Goal: Transaction & Acquisition: Download file/media

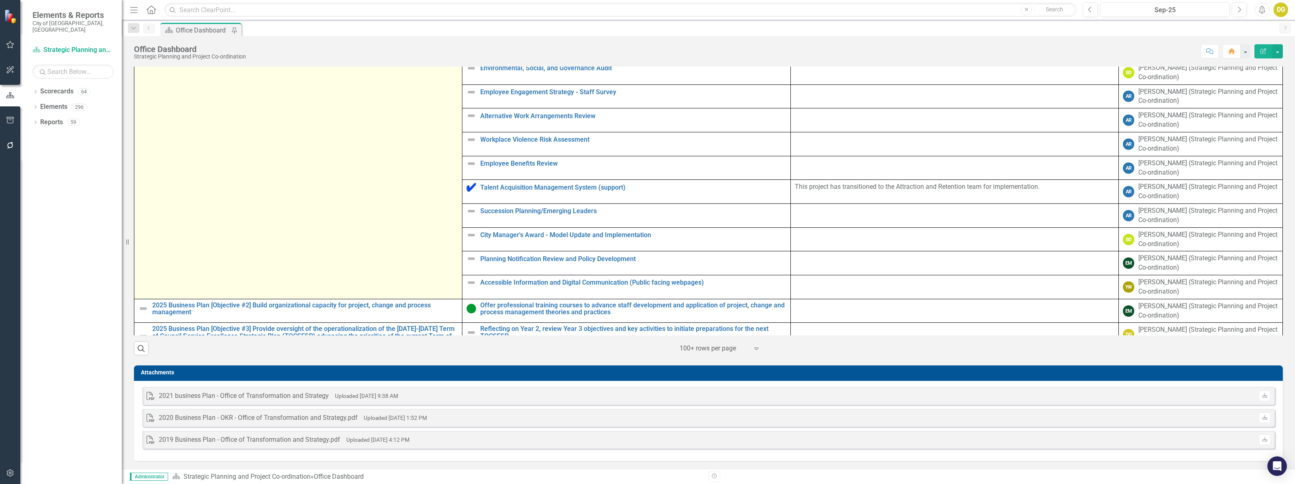
scroll to position [80, 0]
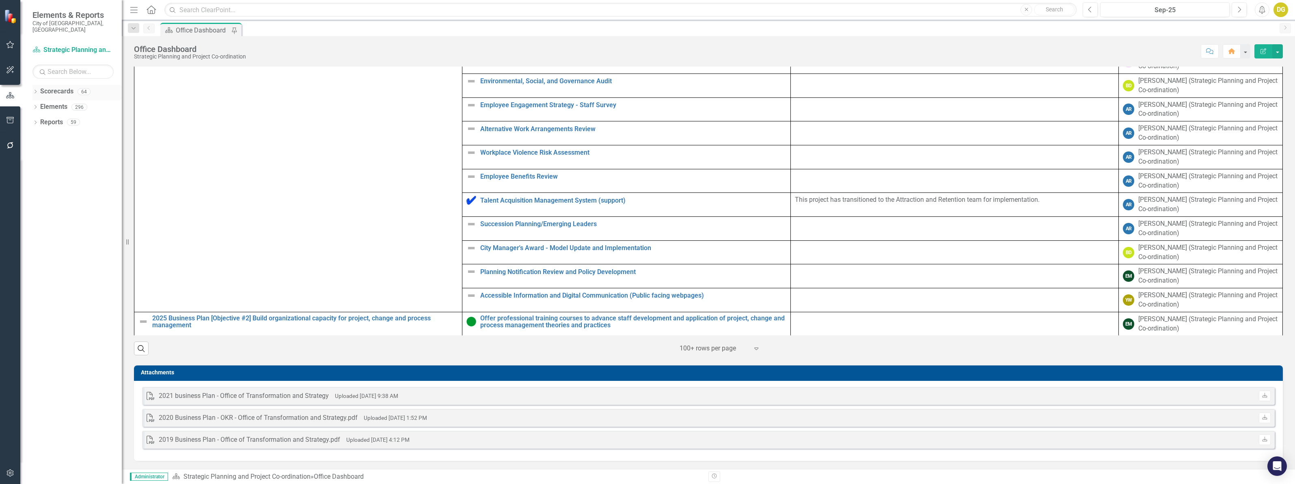
click at [34, 90] on icon "Dropdown" at bounding box center [35, 92] width 6 height 4
click at [39, 119] on icon "Dropdown" at bounding box center [40, 121] width 6 height 5
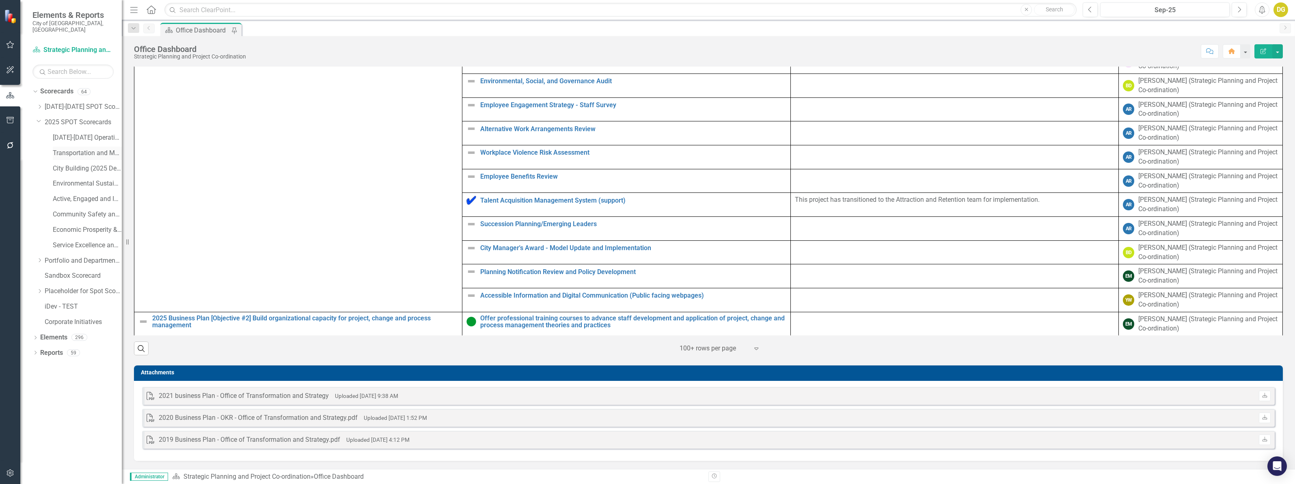
click at [66, 149] on link "Transportation and Mobility (2025 Dept Linkage)" at bounding box center [87, 153] width 69 height 9
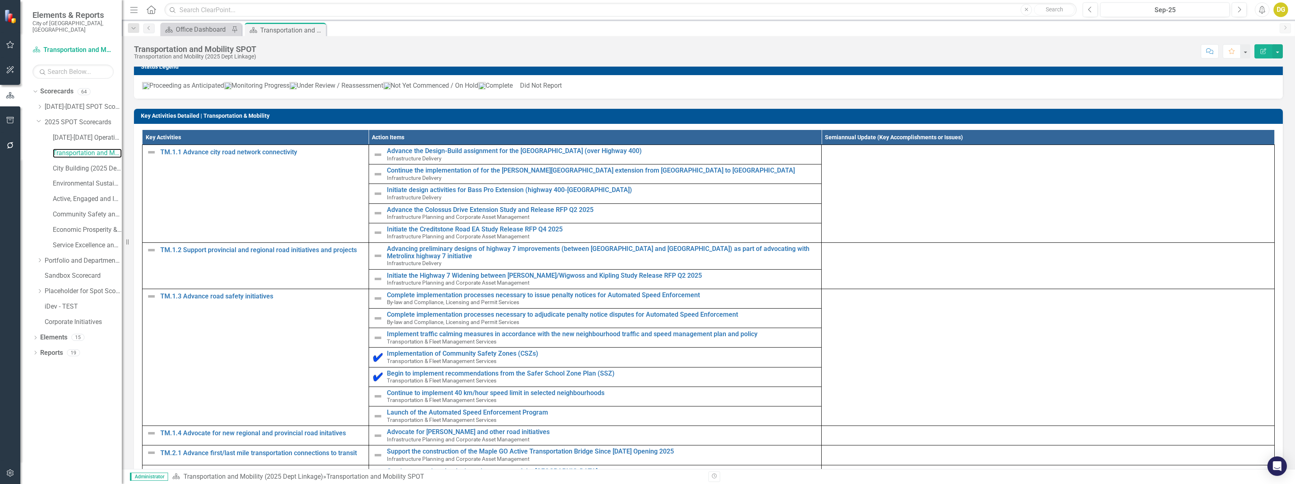
scroll to position [862, 0]
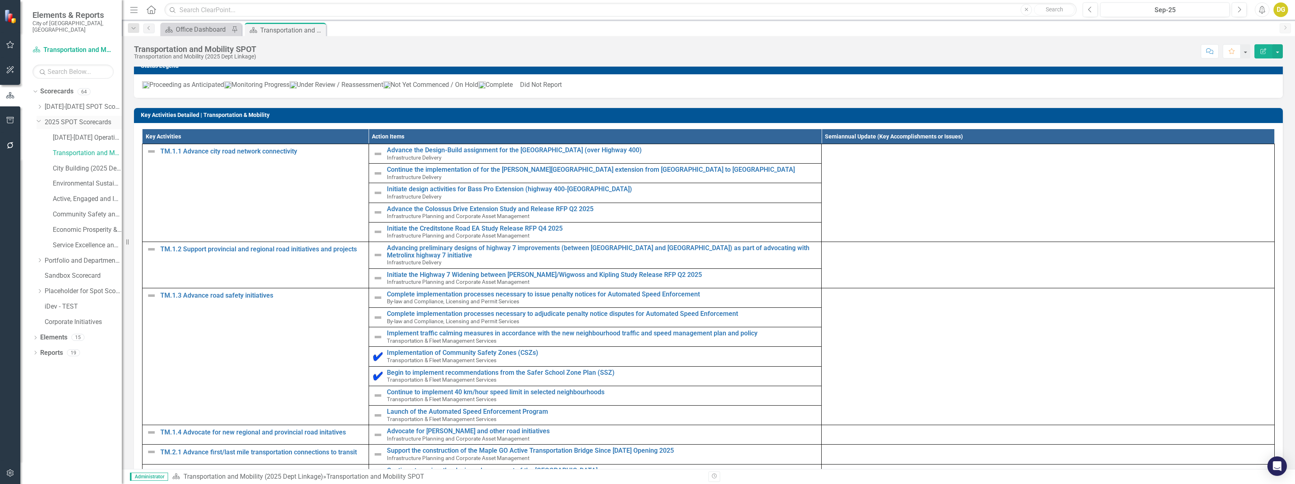
click at [37, 118] on icon "Dropdown" at bounding box center [39, 121] width 5 height 6
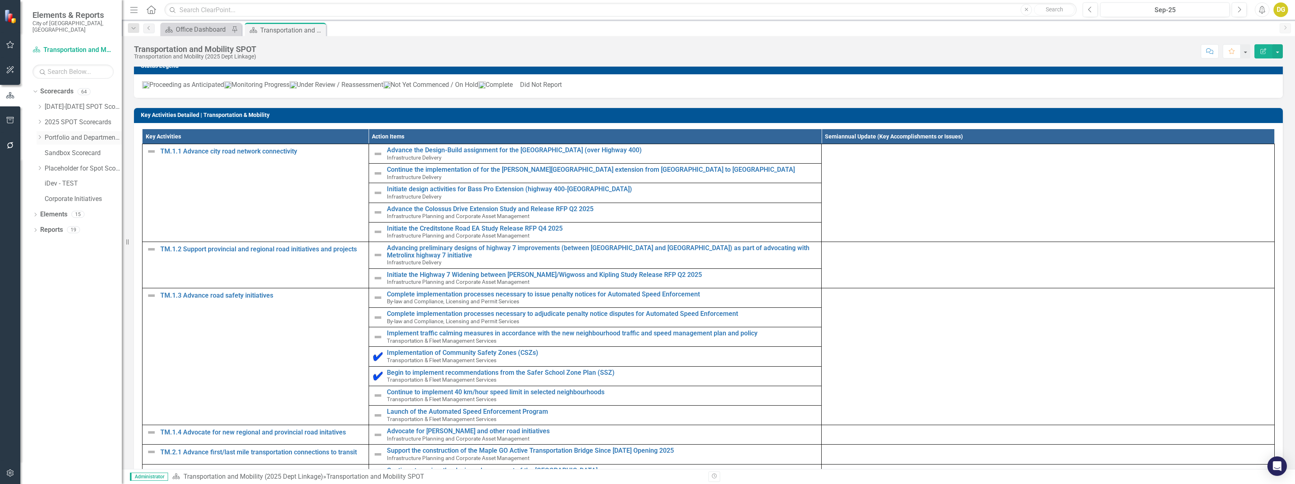
click at [41, 135] on icon "Dropdown" at bounding box center [40, 137] width 6 height 5
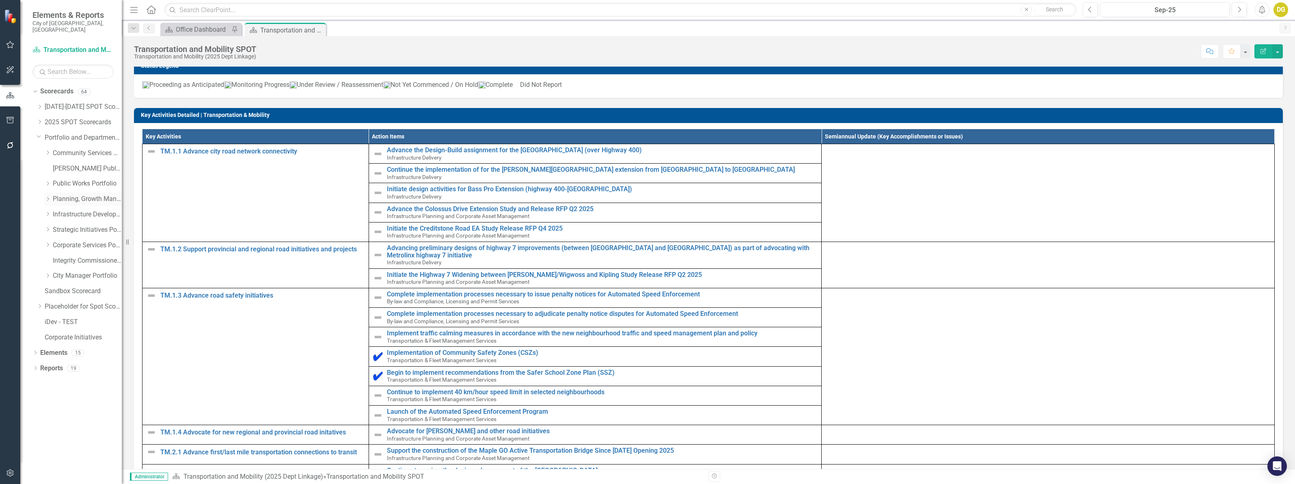
click at [45, 196] on icon "Dropdown" at bounding box center [48, 198] width 6 height 5
drag, startPoint x: 80, startPoint y: 214, endPoint x: 80, endPoint y: 220, distance: 5.7
click at [80, 220] on div "Dropdown [DATE]-[DATE] SPOT Scorecards Transportation and Mobility City Buildin…" at bounding box center [79, 253] width 85 height 307
drag, startPoint x: 80, startPoint y: 220, endPoint x: 94, endPoint y: 222, distance: 13.5
click at [80, 225] on link "Development and Parks Planning" at bounding box center [91, 229] width 61 height 9
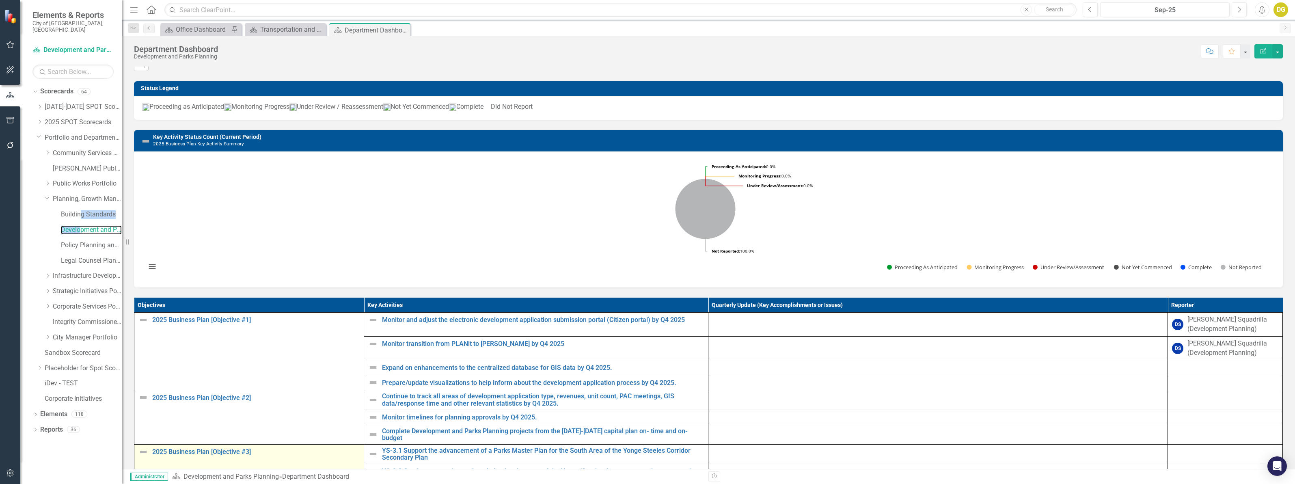
scroll to position [304, 0]
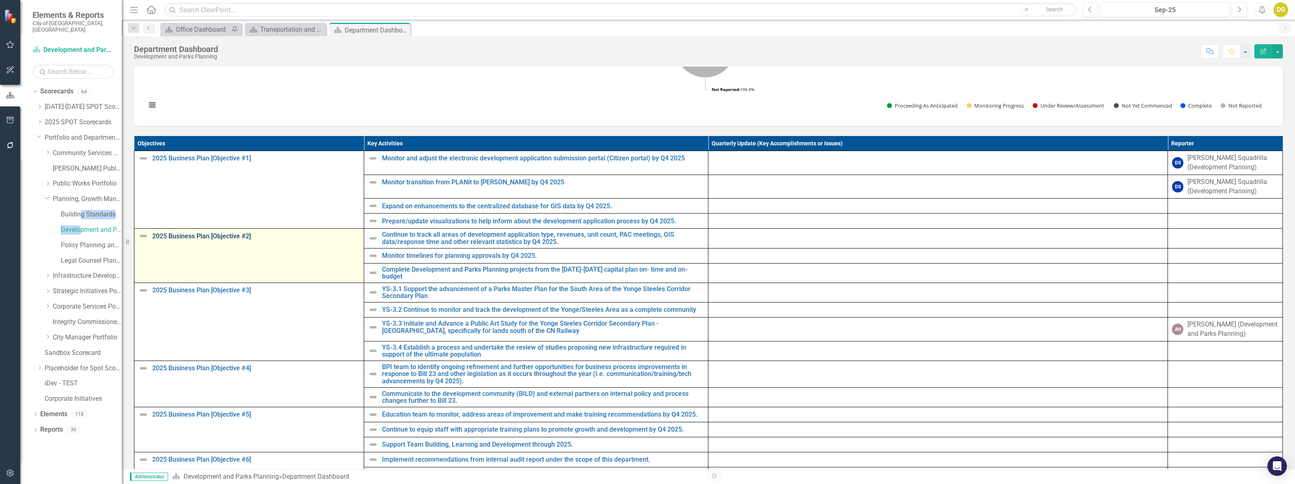
click at [233, 240] on link "2025 Business Plan [Objective #2]" at bounding box center [255, 236] width 207 height 7
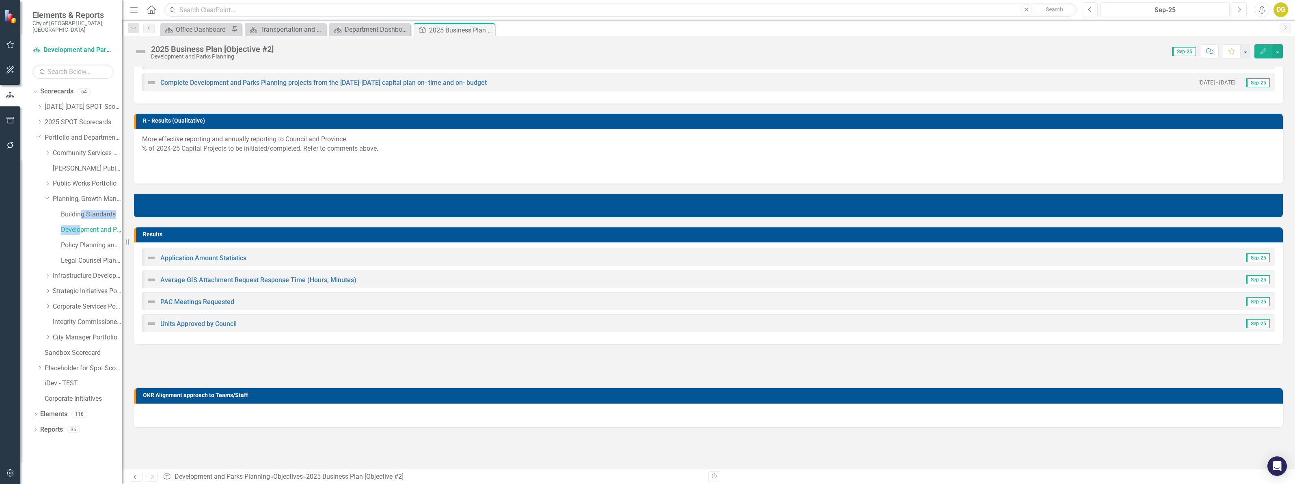
scroll to position [205, 0]
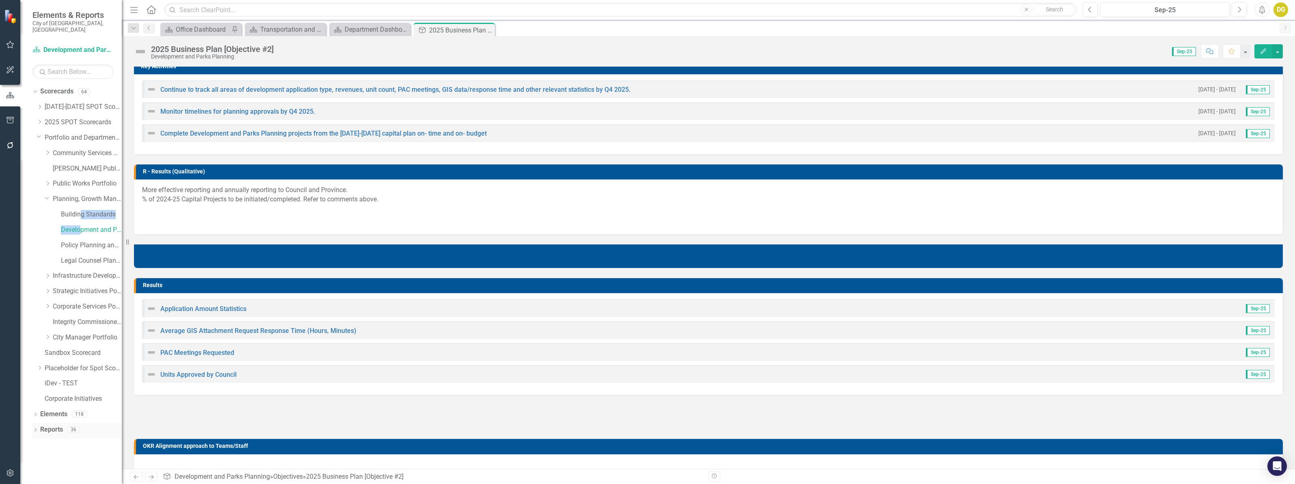
click at [45, 425] on link "Reports" at bounding box center [51, 429] width 23 height 9
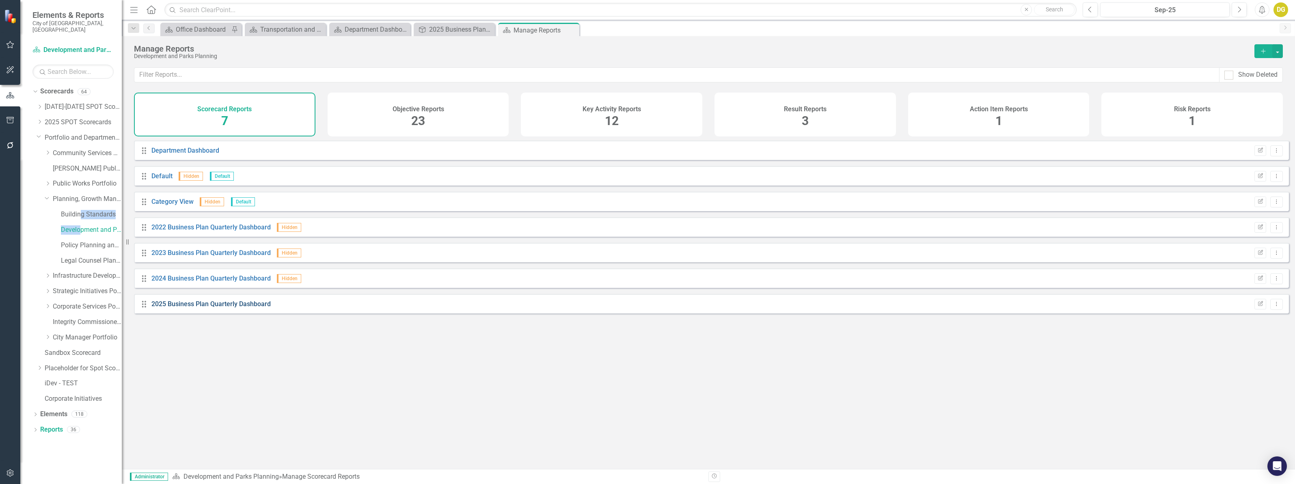
click at [194, 308] on link "2025 Business Plan Quarterly Dashboard" at bounding box center [210, 304] width 119 height 8
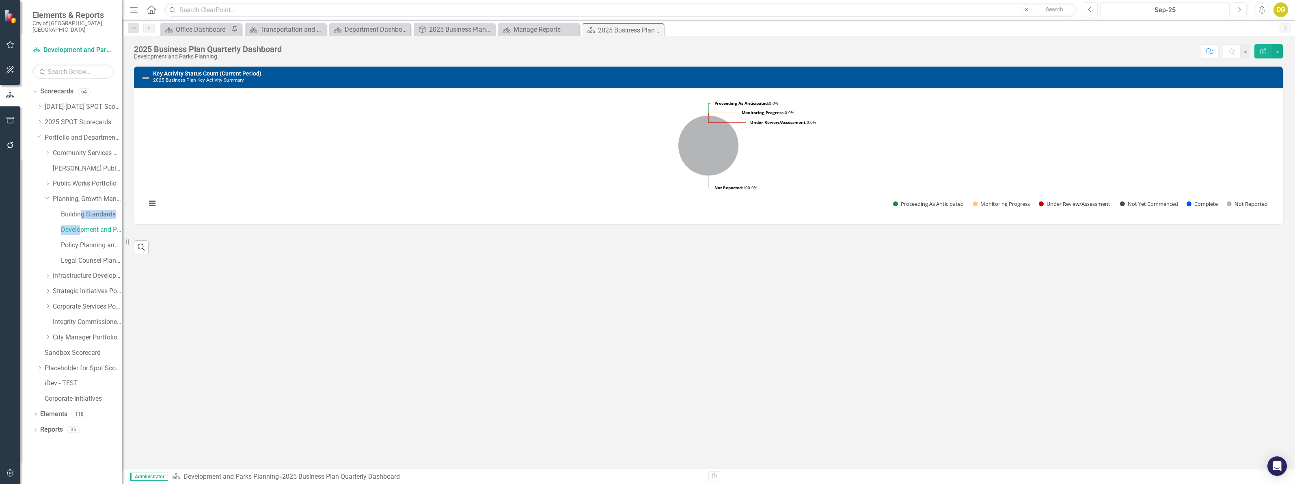
click at [1132, 11] on div "Sep-25" at bounding box center [1165, 10] width 124 height 10
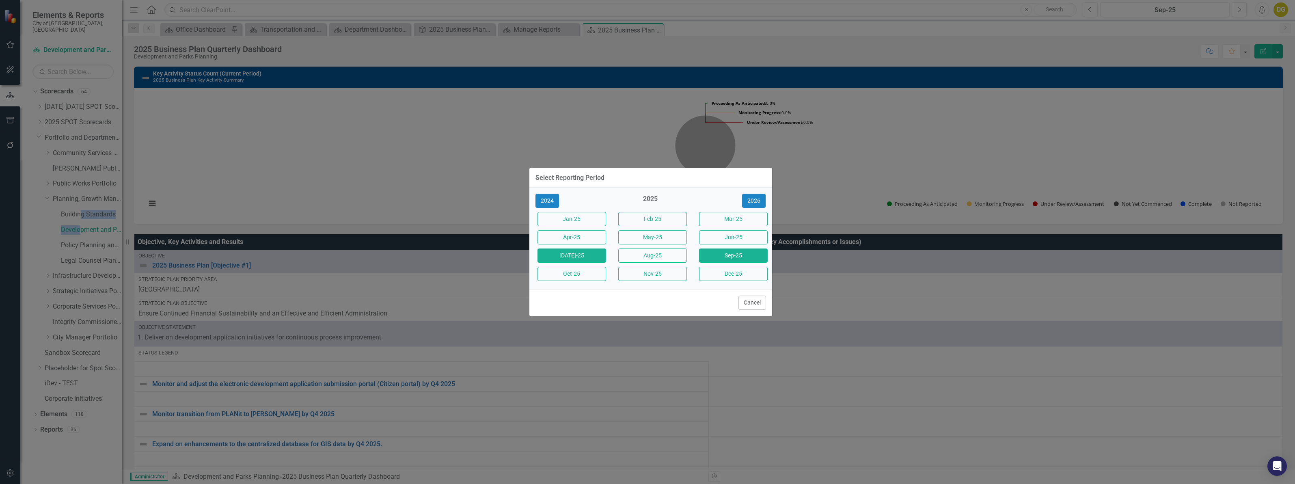
click at [583, 258] on button "[DATE]-25" at bounding box center [571, 255] width 69 height 14
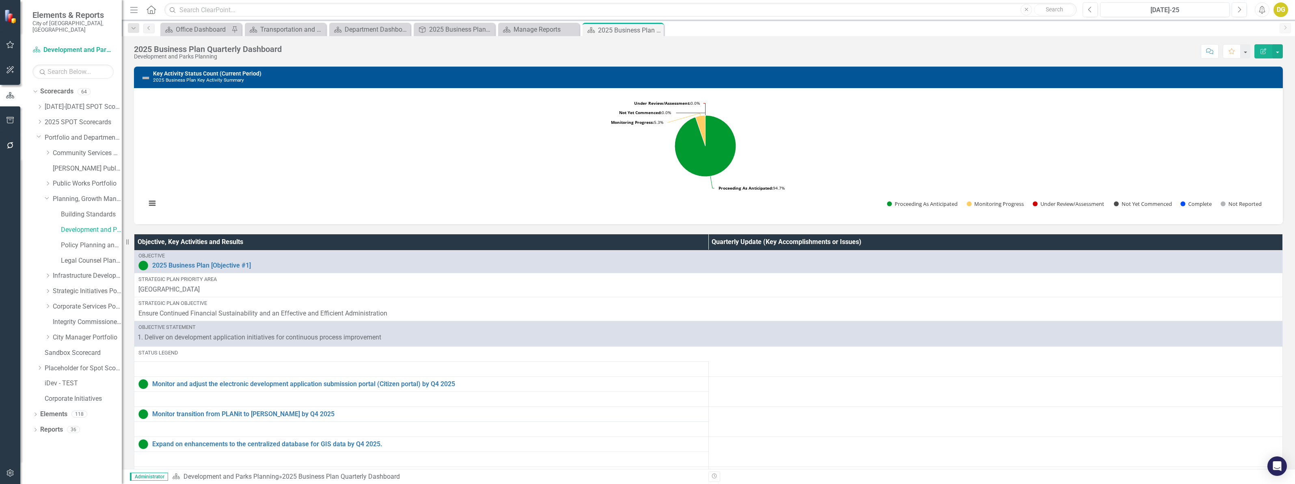
click at [1282, 54] on div "2025 Business Plan Quarterly Dashboard Development and Parks Planning Score: N/…" at bounding box center [708, 48] width 1173 height 24
click at [1278, 53] on button "button" at bounding box center [1277, 51] width 11 height 14
click at [1254, 110] on link "PDF Export to PDF" at bounding box center [1249, 114] width 66 height 15
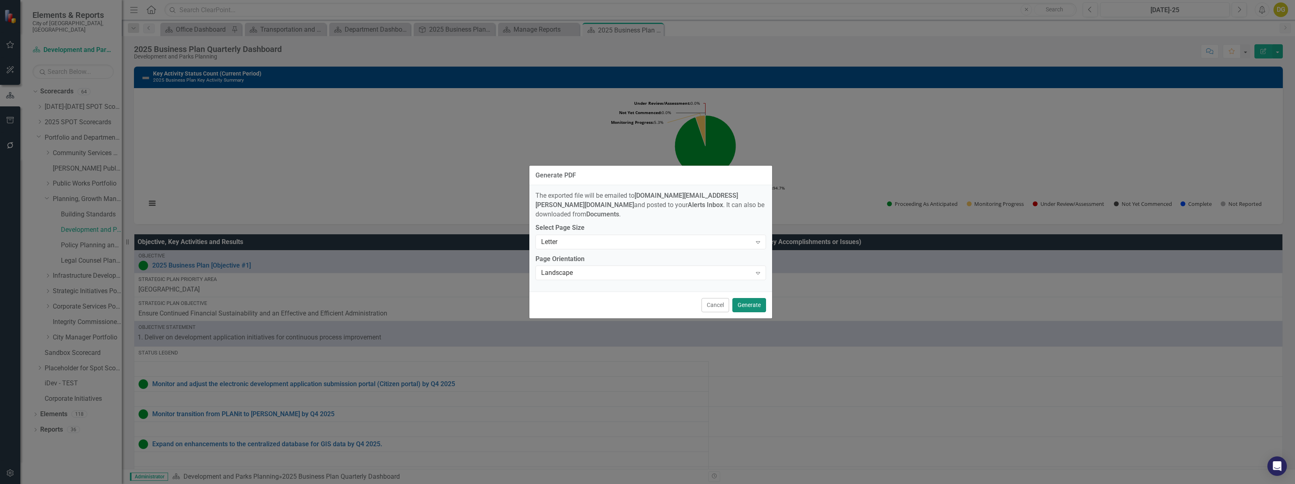
click at [742, 298] on button "Generate" at bounding box center [749, 305] width 34 height 14
